Goal: Task Accomplishment & Management: Use online tool/utility

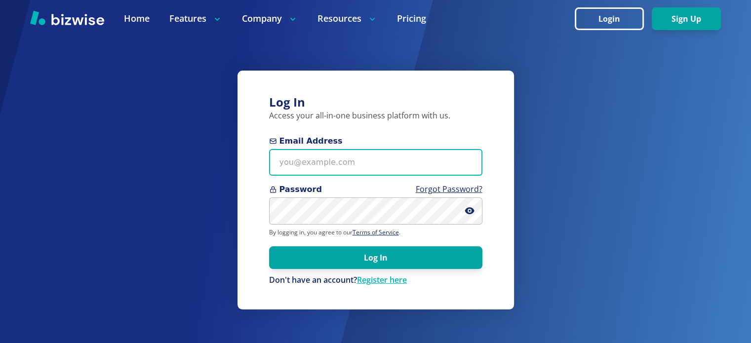
type input "[EMAIL_ADDRESS][DOMAIN_NAME]"
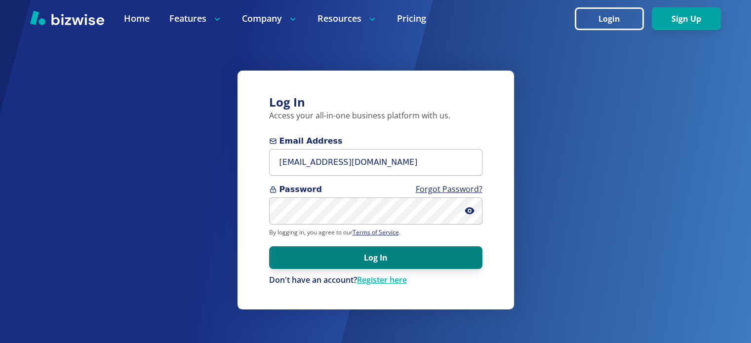
click at [360, 260] on button "Log In" at bounding box center [375, 258] width 213 height 23
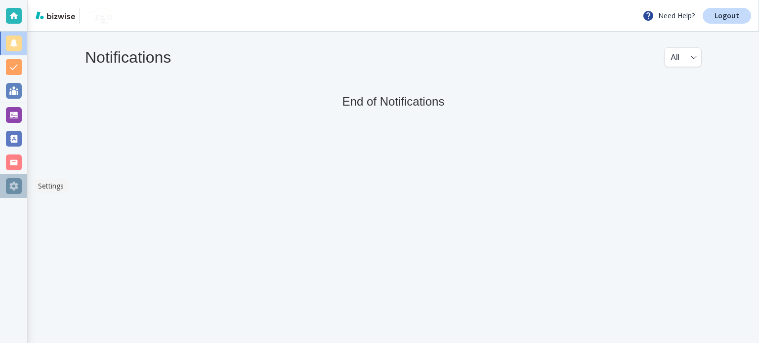
click at [13, 181] on div at bounding box center [14, 186] width 16 height 16
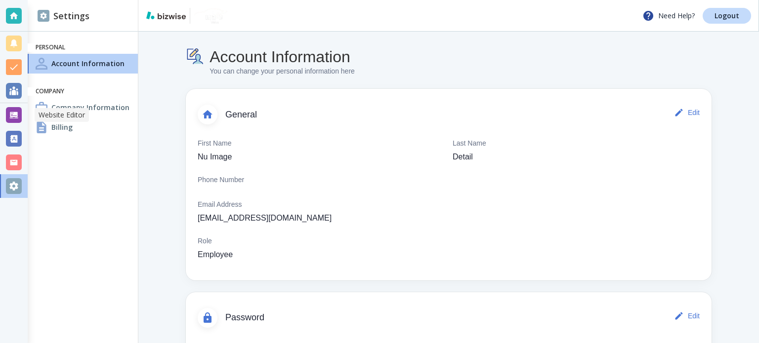
click at [15, 114] on div at bounding box center [14, 115] width 16 height 16
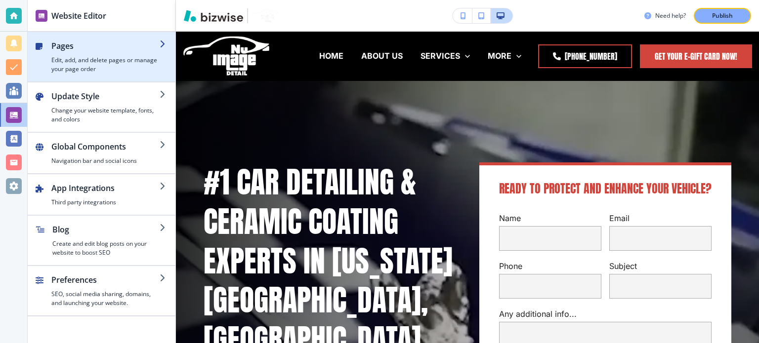
click at [89, 68] on h4 "Edit, add, and delete pages or manage your page order" at bounding box center [105, 65] width 108 height 18
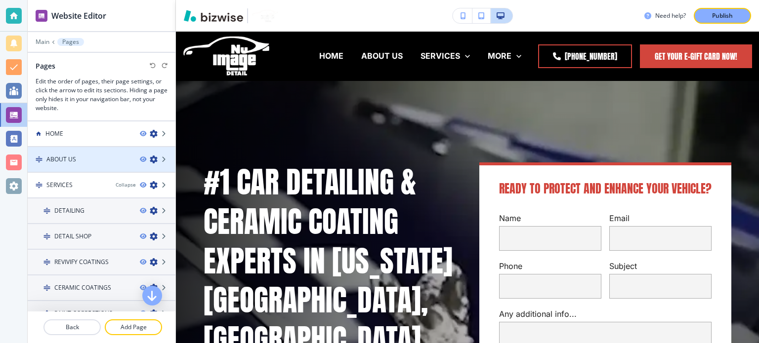
scroll to position [344, 0]
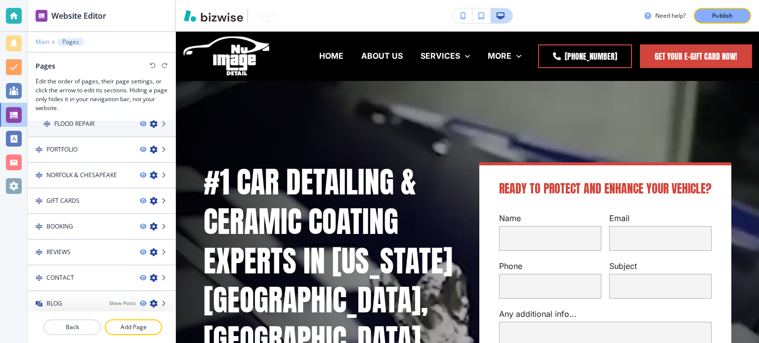
click at [44, 41] on p "Main" at bounding box center [43, 42] width 14 height 7
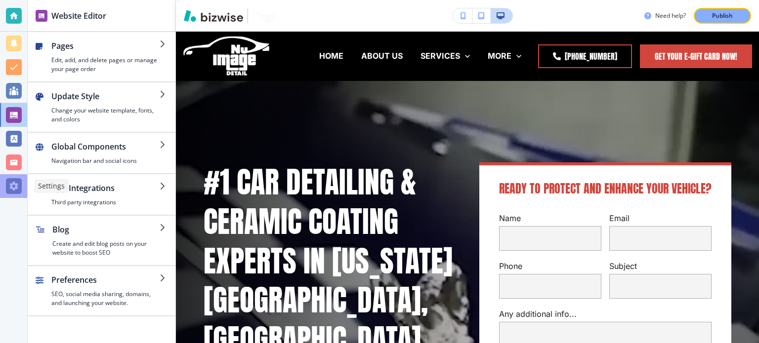
click at [14, 187] on div at bounding box center [14, 186] width 16 height 16
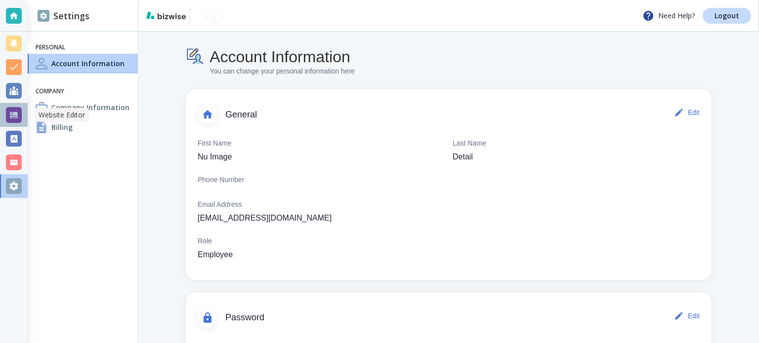
click at [16, 112] on div at bounding box center [14, 115] width 16 height 16
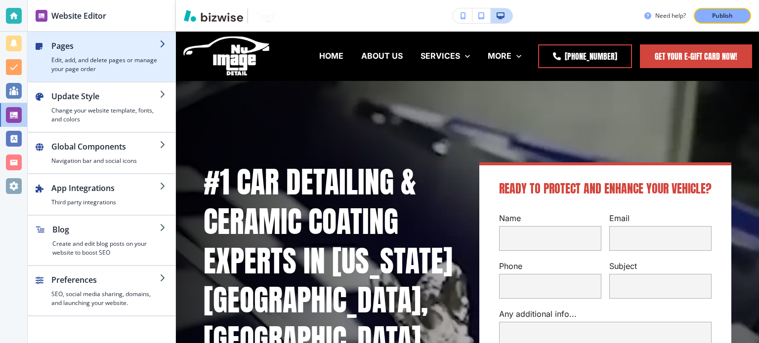
click at [85, 57] on h4 "Edit, add, and delete pages or manage your page order" at bounding box center [105, 65] width 108 height 18
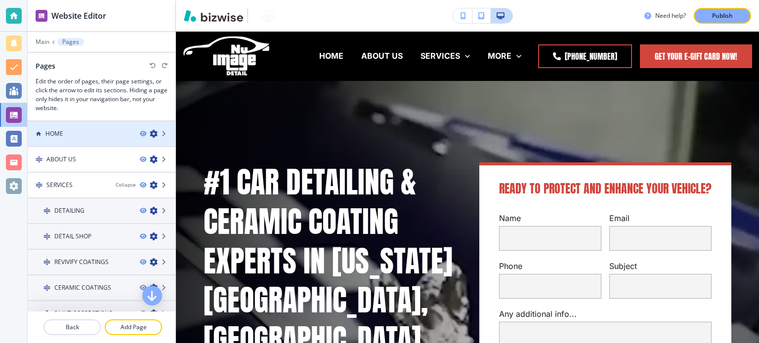
scroll to position [344, 0]
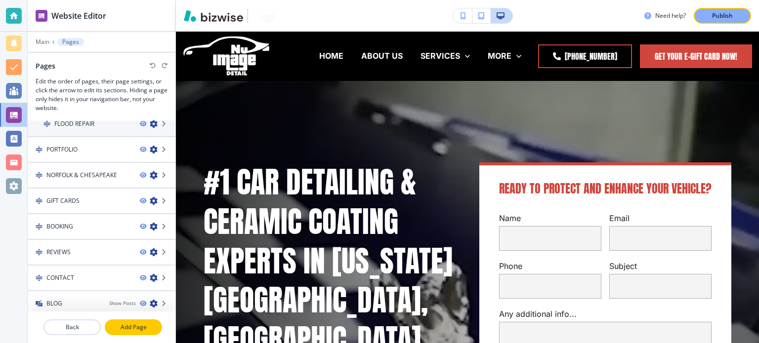
click at [121, 327] on p "Add Page" at bounding box center [133, 327] width 55 height 9
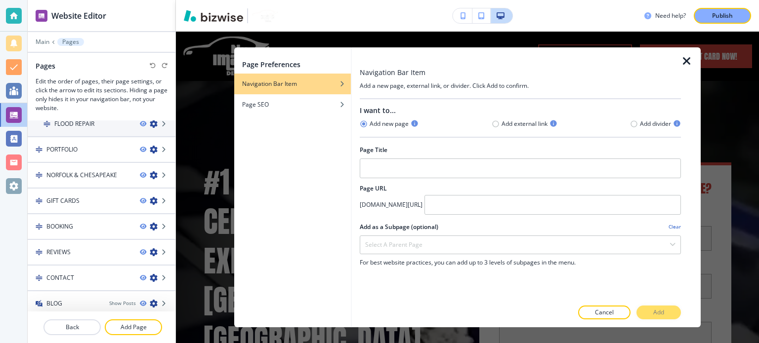
click at [689, 60] on icon "button" at bounding box center [687, 61] width 12 height 12
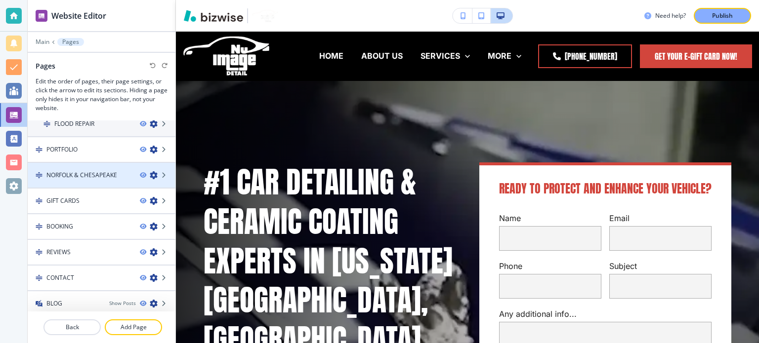
scroll to position [0, 0]
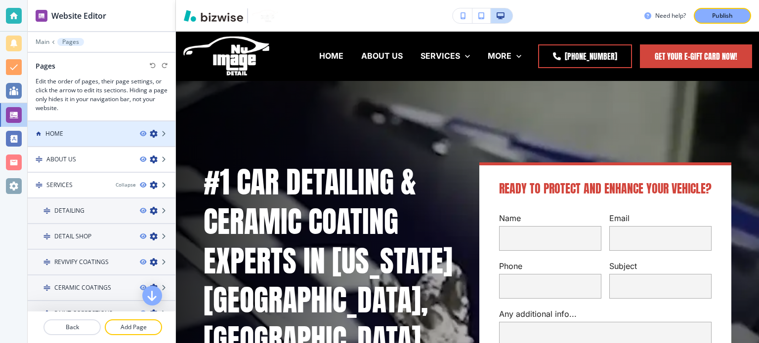
click at [75, 141] on div at bounding box center [102, 142] width 148 height 8
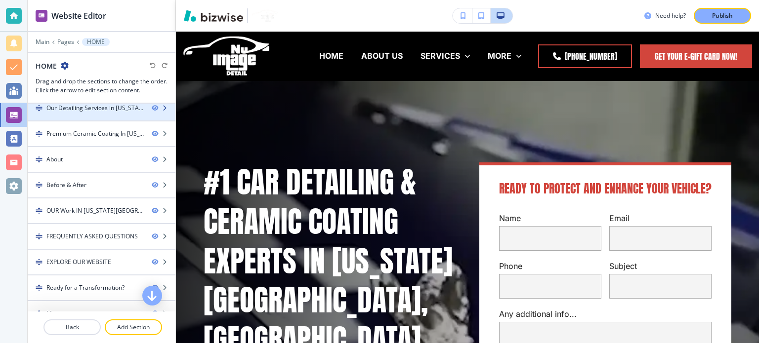
scroll to position [173, 0]
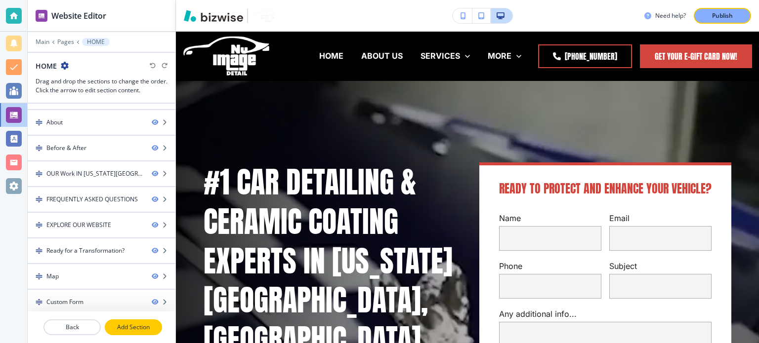
click at [120, 325] on p "Add Section" at bounding box center [133, 327] width 55 height 9
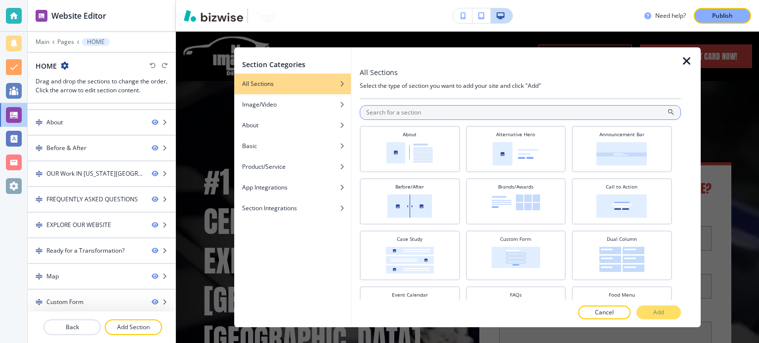
click at [423, 109] on input "text" at bounding box center [520, 112] width 321 height 15
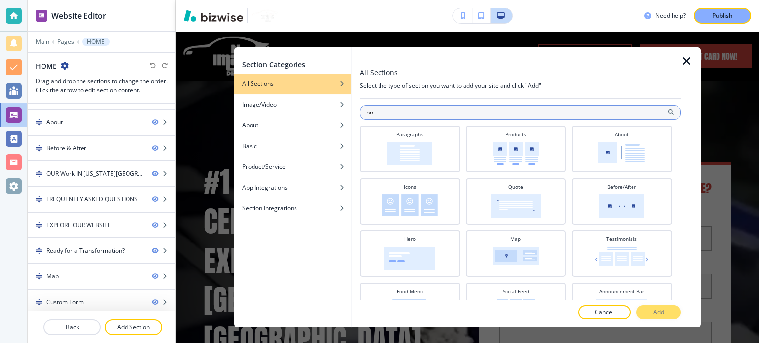
type input "p"
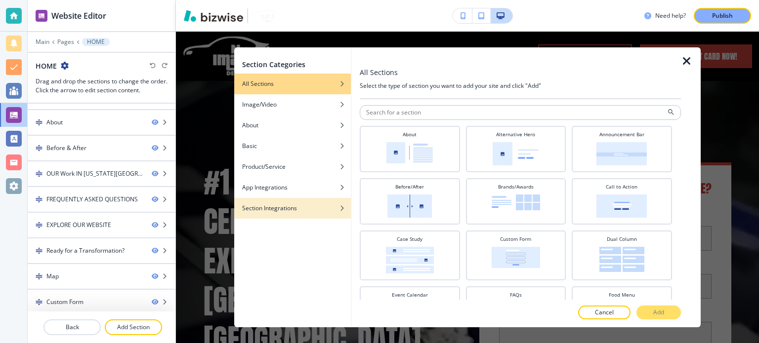
click at [302, 214] on div "button" at bounding box center [292, 216] width 117 height 6
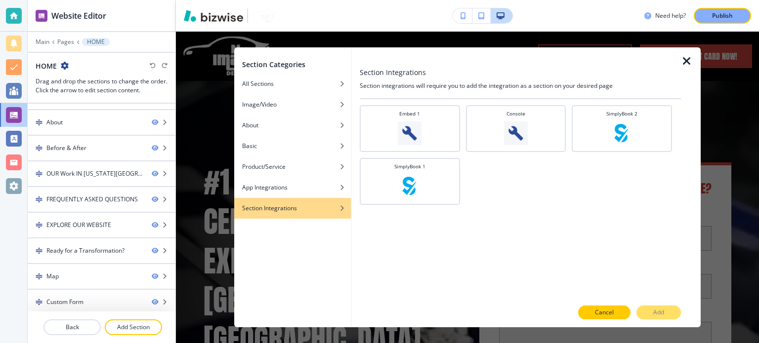
click at [612, 314] on p "Cancel" at bounding box center [604, 312] width 19 height 9
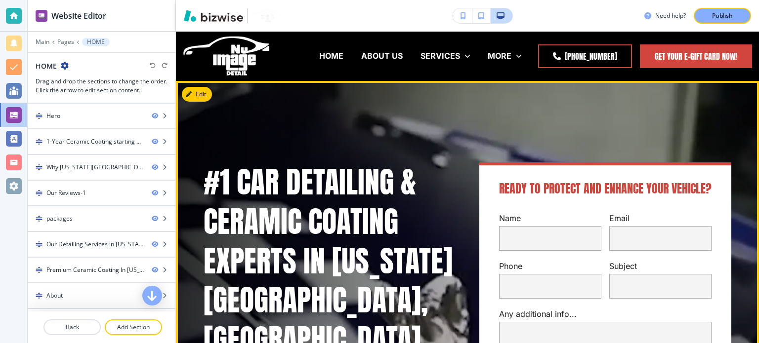
scroll to position [0, 0]
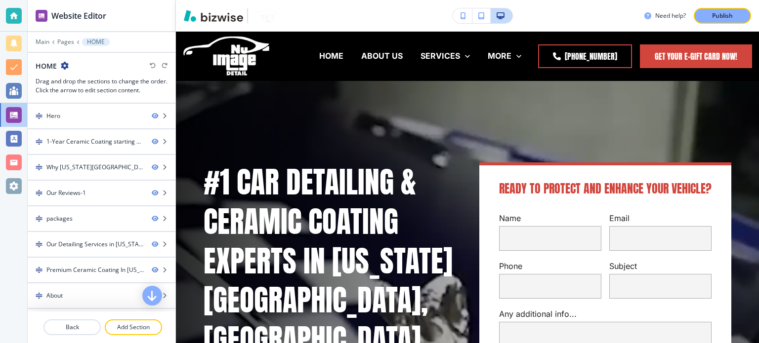
click at [65, 66] on icon "button" at bounding box center [65, 66] width 8 height 8
click at [81, 77] on button "Edit Page Settings" at bounding box center [91, 83] width 63 height 18
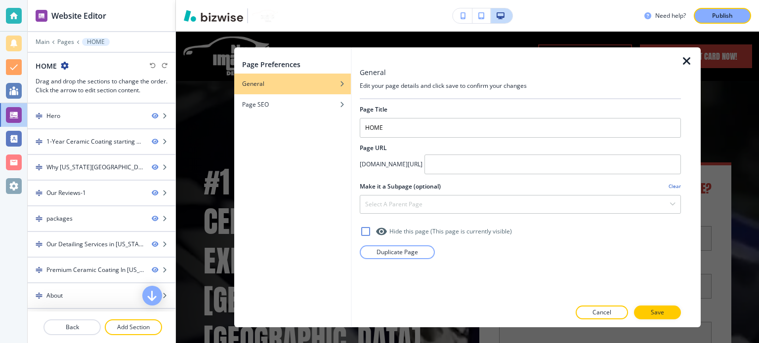
click at [686, 65] on icon "button" at bounding box center [687, 61] width 12 height 12
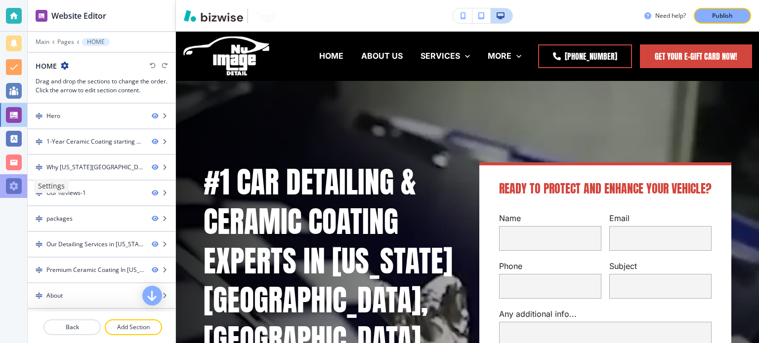
click at [18, 192] on div at bounding box center [14, 186] width 16 height 16
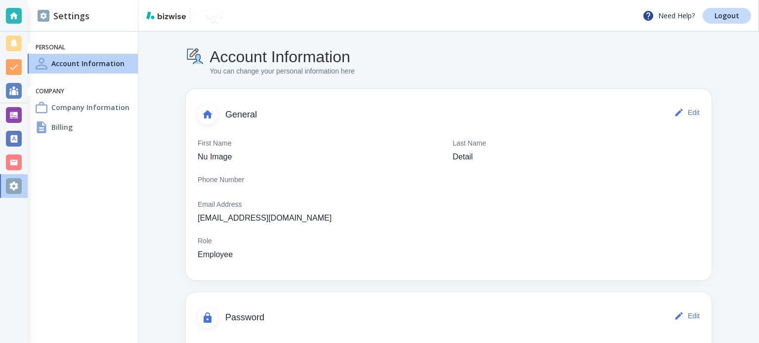
scroll to position [59, 0]
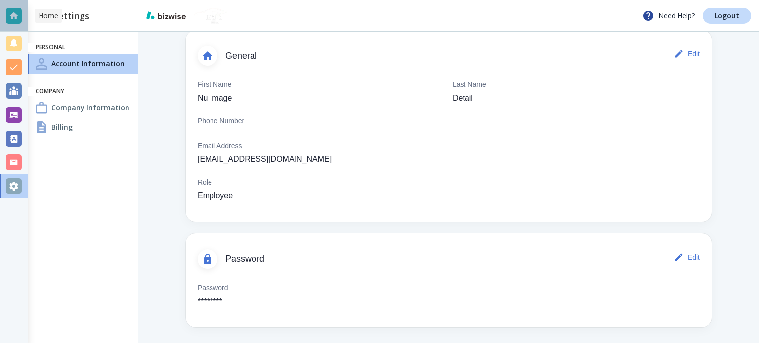
click at [10, 18] on div at bounding box center [14, 16] width 16 height 16
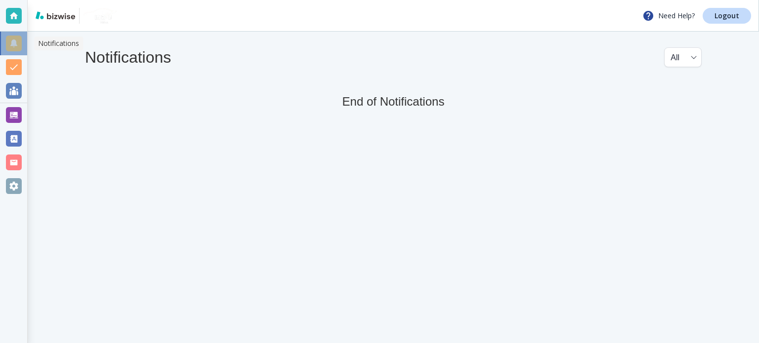
click at [16, 43] on div at bounding box center [14, 44] width 16 height 16
click at [14, 67] on div at bounding box center [14, 67] width 16 height 16
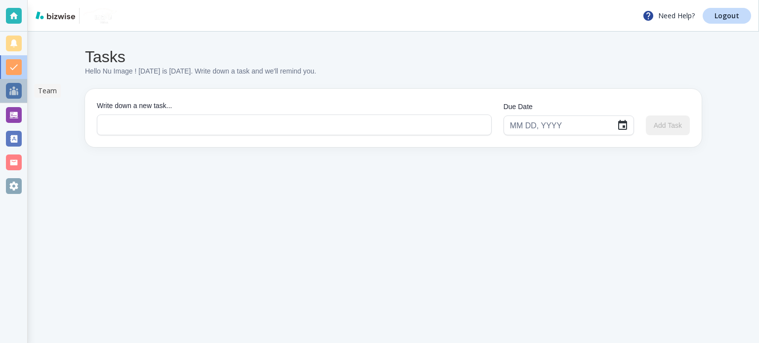
click at [13, 88] on div at bounding box center [14, 91] width 16 height 16
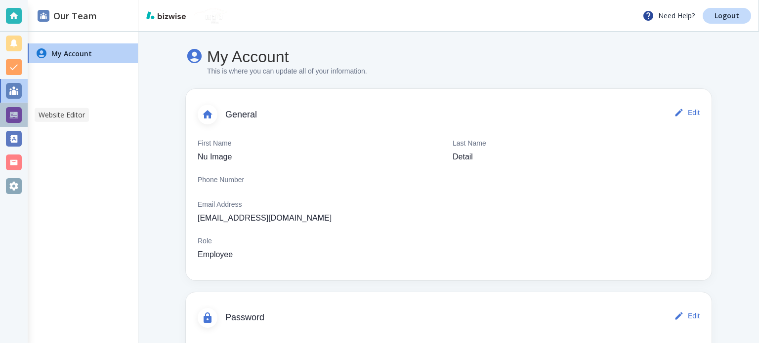
click at [14, 110] on div at bounding box center [14, 115] width 16 height 16
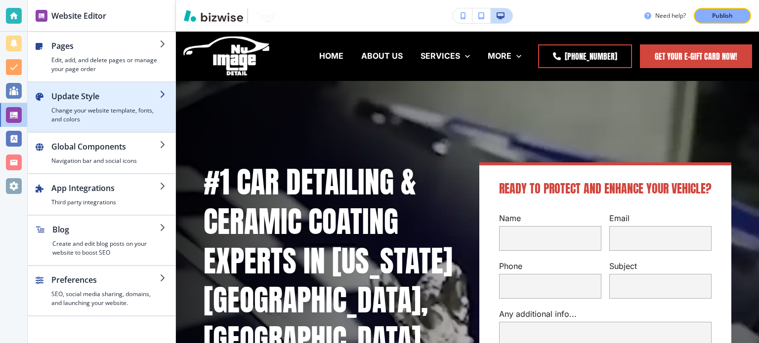
click at [85, 96] on h2 "Update Style" at bounding box center [105, 96] width 108 height 12
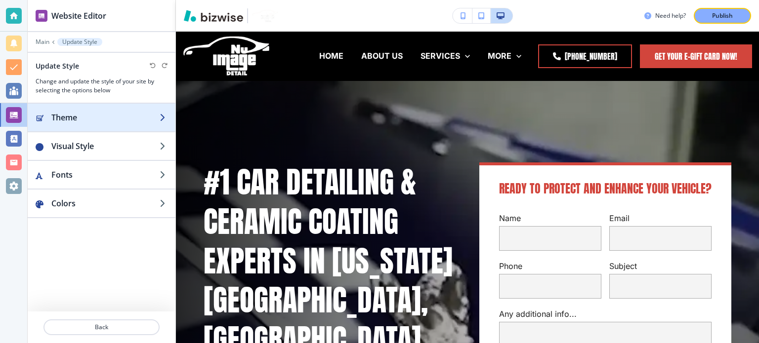
click at [100, 116] on h2 "Theme" at bounding box center [105, 118] width 108 height 12
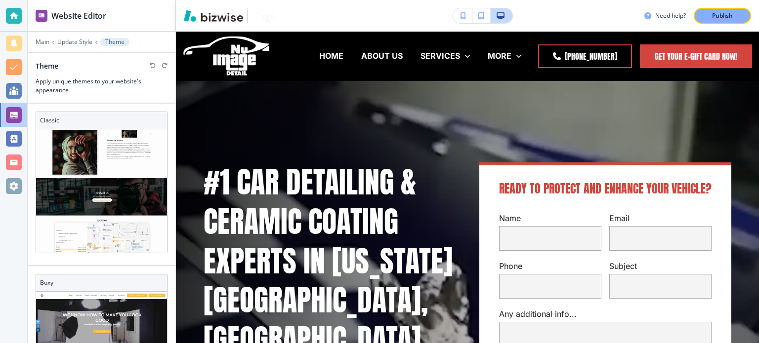
scroll to position [476, 0]
click at [82, 37] on div at bounding box center [102, 35] width 148 height 6
click at [75, 41] on p "Update Style" at bounding box center [74, 42] width 35 height 7
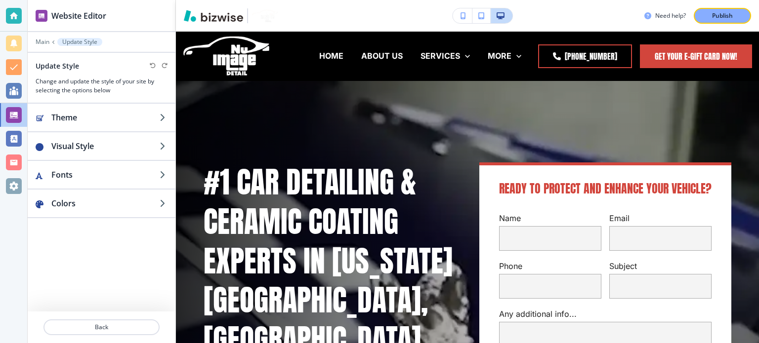
click at [67, 42] on p "Update Style" at bounding box center [79, 42] width 35 height 7
click at [43, 43] on p "Main" at bounding box center [43, 42] width 14 height 7
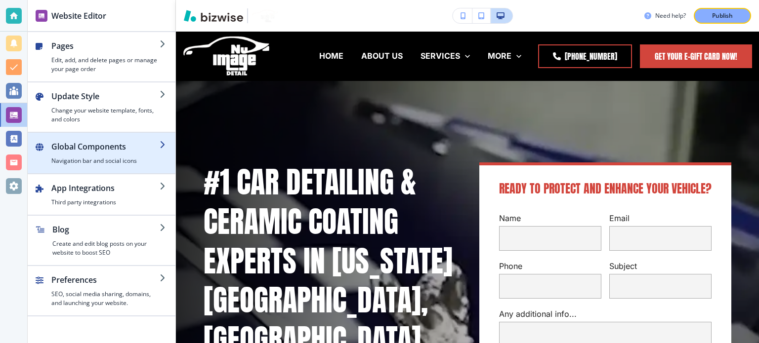
click at [107, 153] on div "button" at bounding box center [105, 155] width 108 height 4
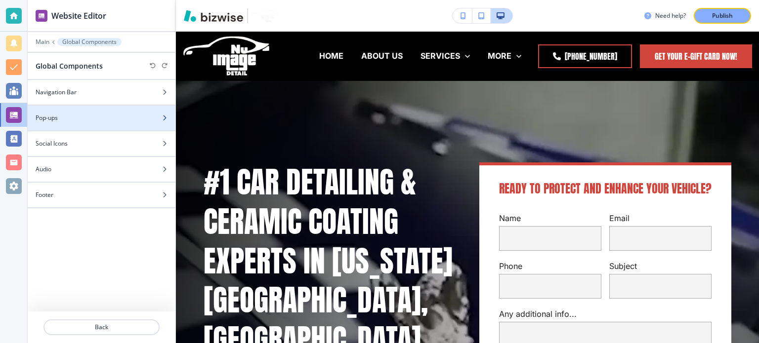
click at [123, 123] on div at bounding box center [102, 127] width 148 height 8
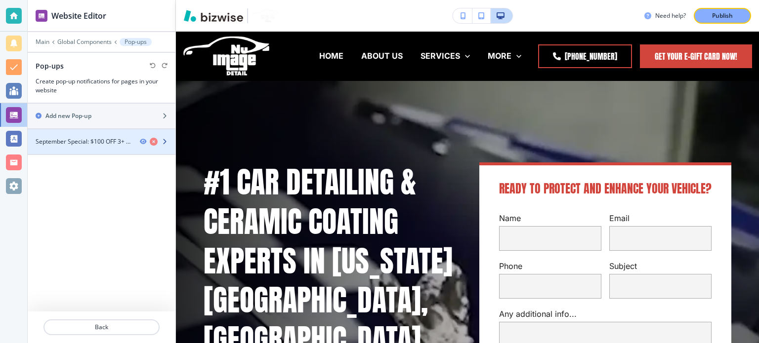
click at [111, 139] on h4 "September Special: $100 OFF 3+ Year Ceramic Coating | HOME" at bounding box center [84, 141] width 96 height 9
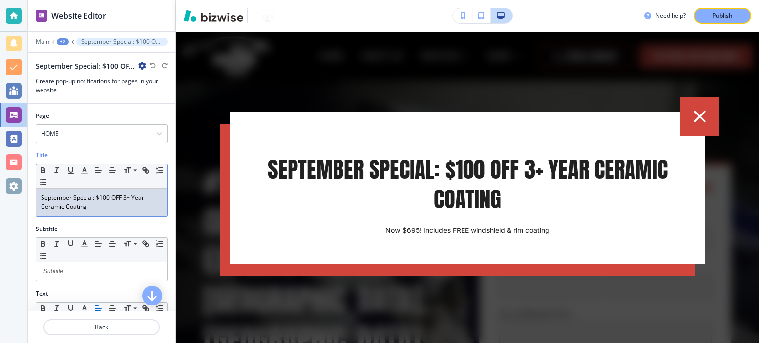
click at [70, 197] on p "September Special: $100 OFF 3+ Year Ceramic Coating" at bounding box center [101, 203] width 121 height 18
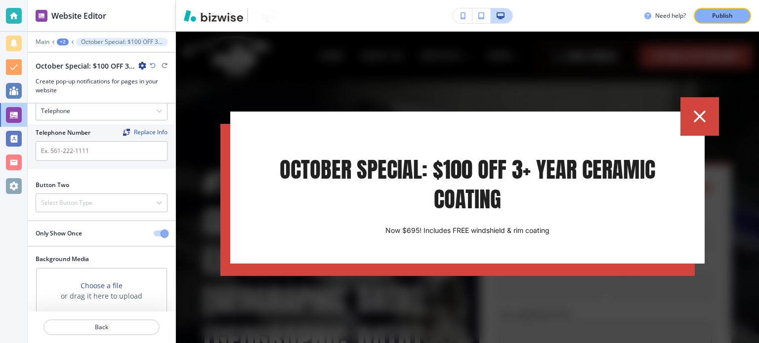
scroll to position [299, 0]
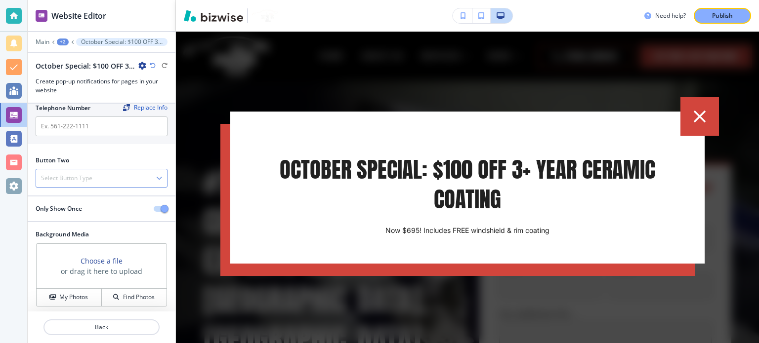
click at [105, 178] on div "Select Button Type" at bounding box center [101, 178] width 131 height 18
click at [91, 144] on div "Button One Hide Button Telephone Telephone External Link Social Media Email Fil…" at bounding box center [102, 106] width 132 height 84
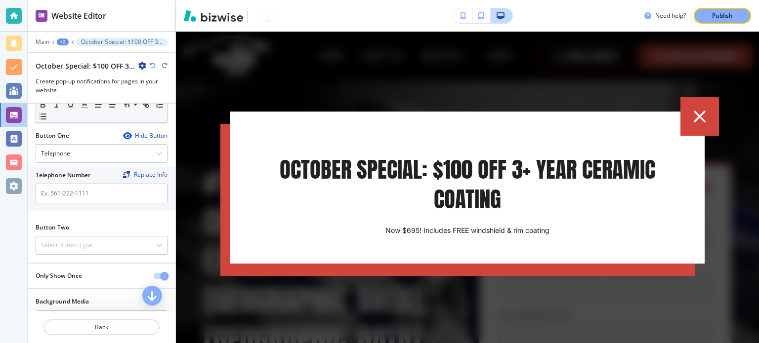
scroll to position [232, 0]
click at [104, 183] on input "text" at bounding box center [102, 193] width 132 height 20
paste input "tel:[PHONE_NUMBER]"
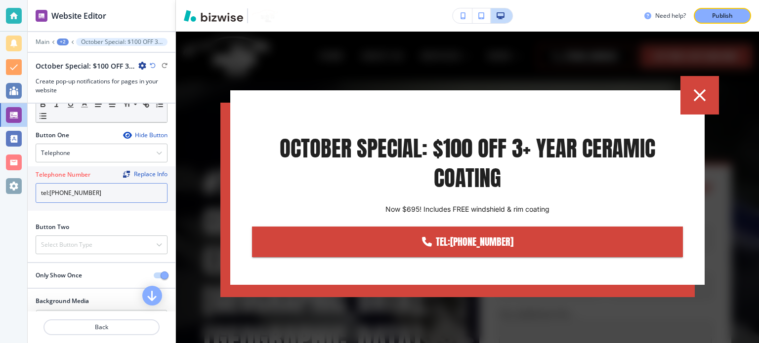
click at [49, 195] on input "tel:[PHONE_NUMBER]" at bounding box center [102, 193] width 132 height 20
type input "[PHONE_NUMBER]"
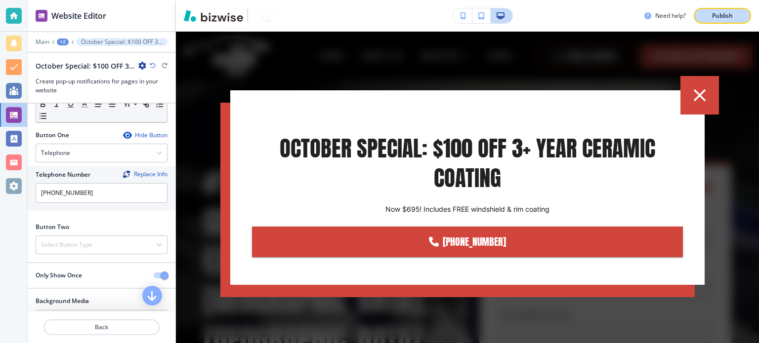
click at [729, 12] on p "Publish" at bounding box center [722, 15] width 21 height 9
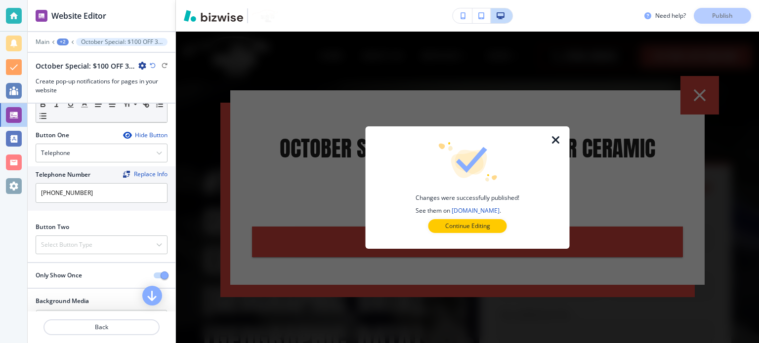
click at [558, 138] on icon "button" at bounding box center [556, 140] width 12 height 12
